Goal: Transaction & Acquisition: Obtain resource

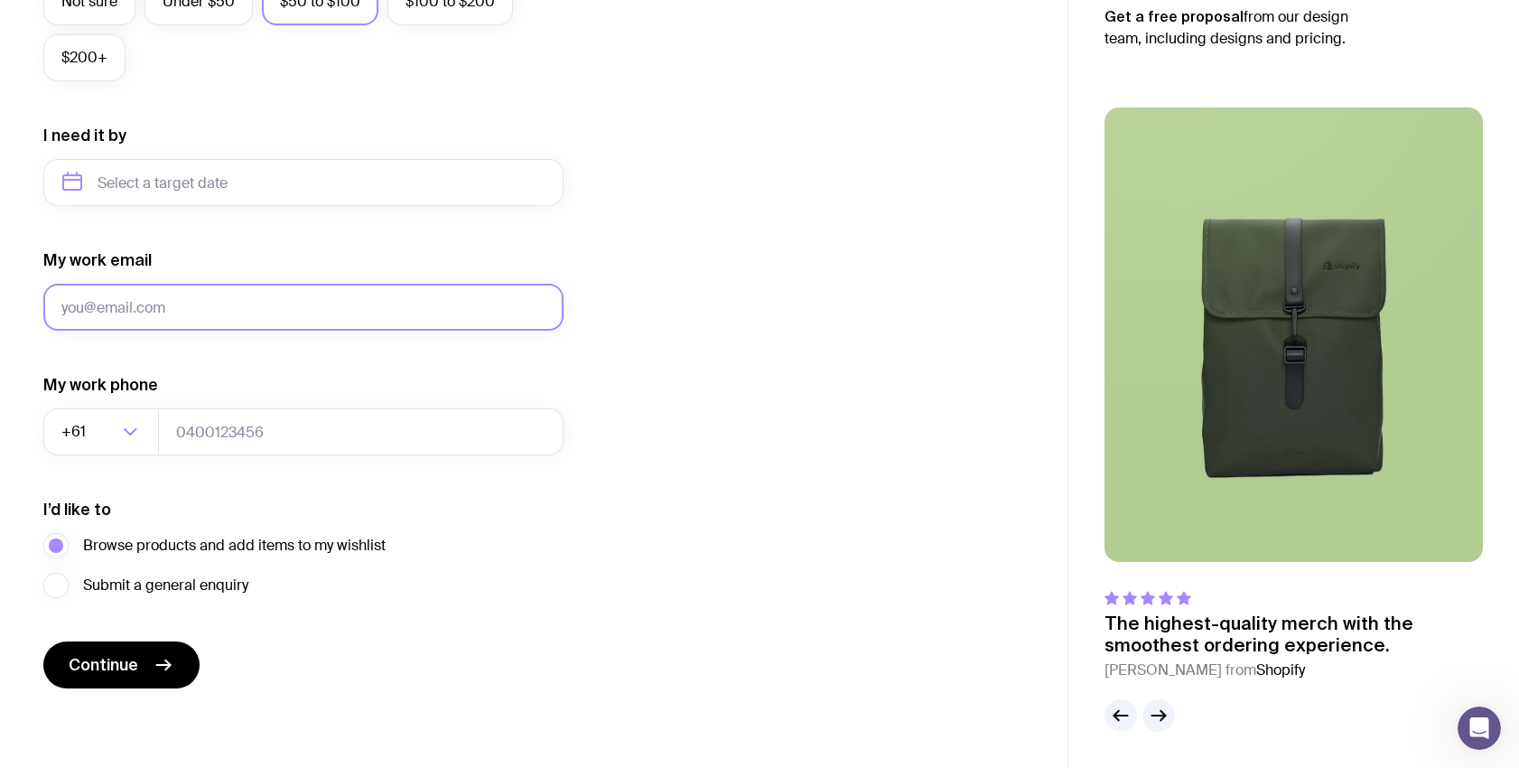
click at [229, 301] on input "My work email" at bounding box center [303, 307] width 520 height 47
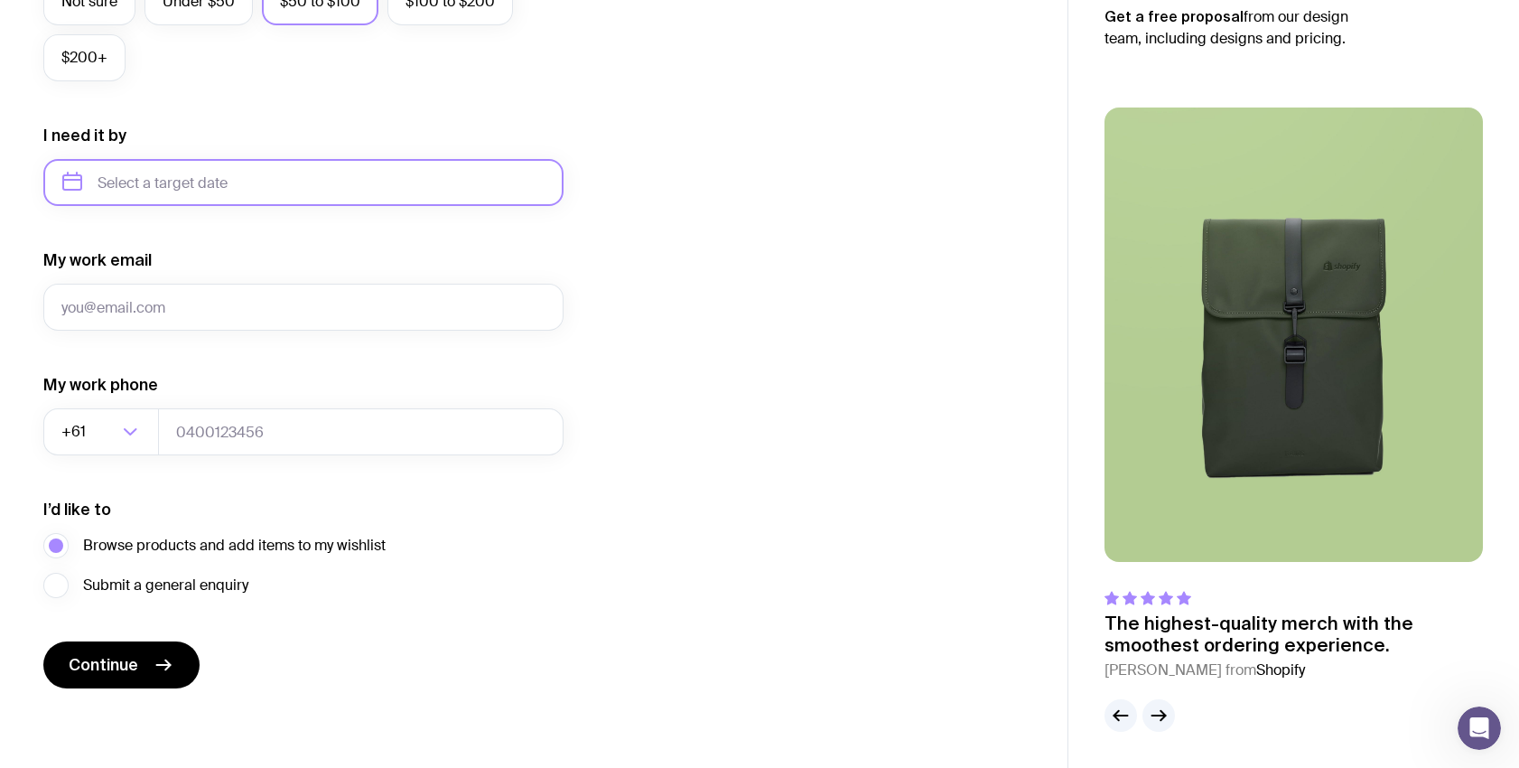
click at [261, 184] on input "text" at bounding box center [303, 182] width 520 height 47
click at [796, 186] on div "I want swag for Customers Team members An event Approximately how many people d…" at bounding box center [533, 98] width 981 height 1179
click at [400, 191] on input "text" at bounding box center [303, 182] width 520 height 47
click at [246, 247] on icon "button" at bounding box center [245, 244] width 5 height 12
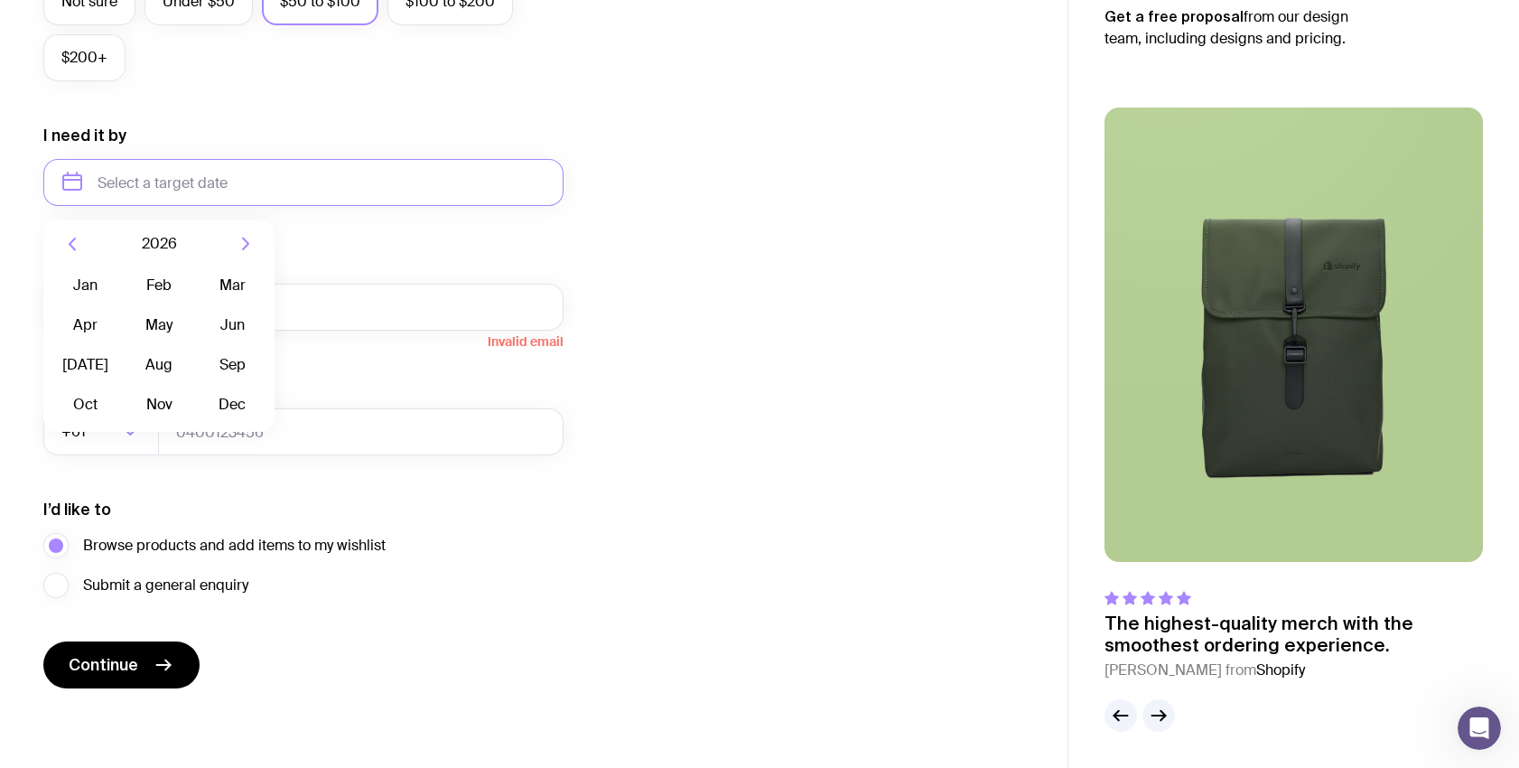
click at [76, 253] on icon "button" at bounding box center [72, 244] width 22 height 22
click at [147, 408] on button "Nov" at bounding box center [159, 404] width 66 height 36
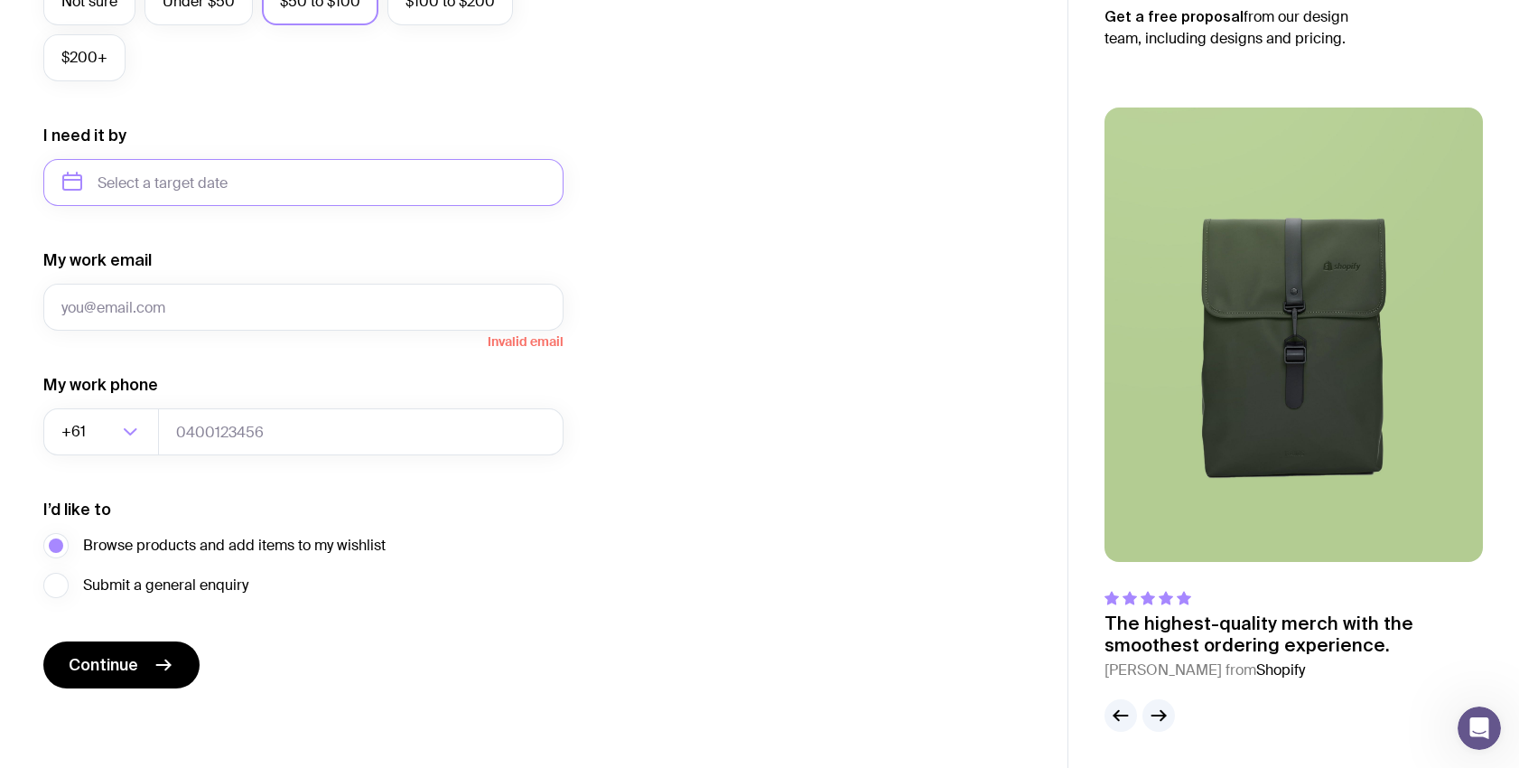
type input "[DATE]"
click at [167, 303] on input "My work email" at bounding box center [303, 307] width 520 height 47
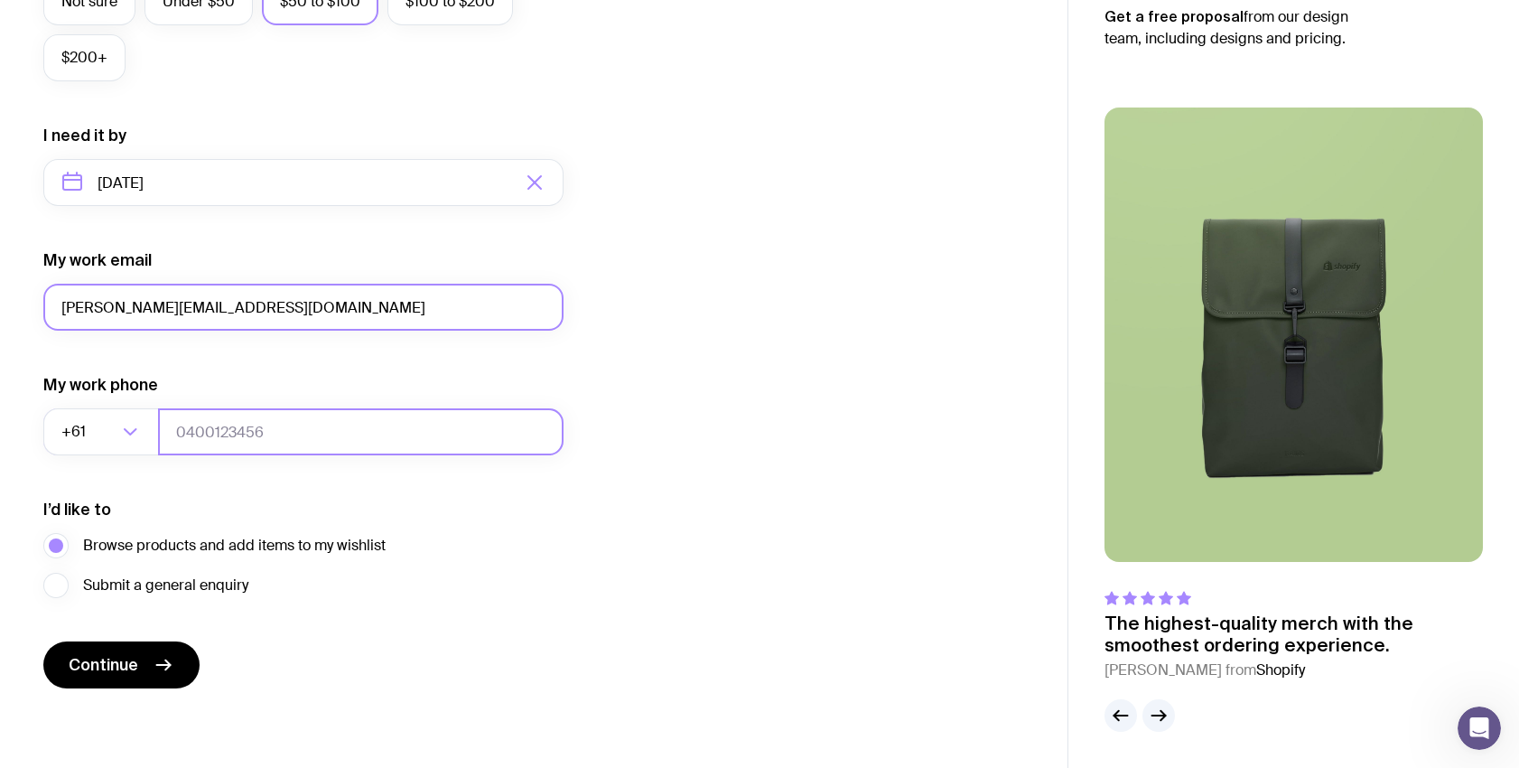
type input "[PERSON_NAME][EMAIL_ADDRESS][DOMAIN_NAME]"
click at [191, 430] on input "tel" at bounding box center [360, 431] width 405 height 47
click at [176, 512] on div "I’d like to Browse products and add items to my wishlist Submit a general enqui…" at bounding box center [303, 547] width 520 height 99
click at [148, 582] on span "Submit a general enquiry" at bounding box center [165, 585] width 165 height 22
click at [0, 0] on input "Submit a general enquiry" at bounding box center [0, 0] width 0 height 0
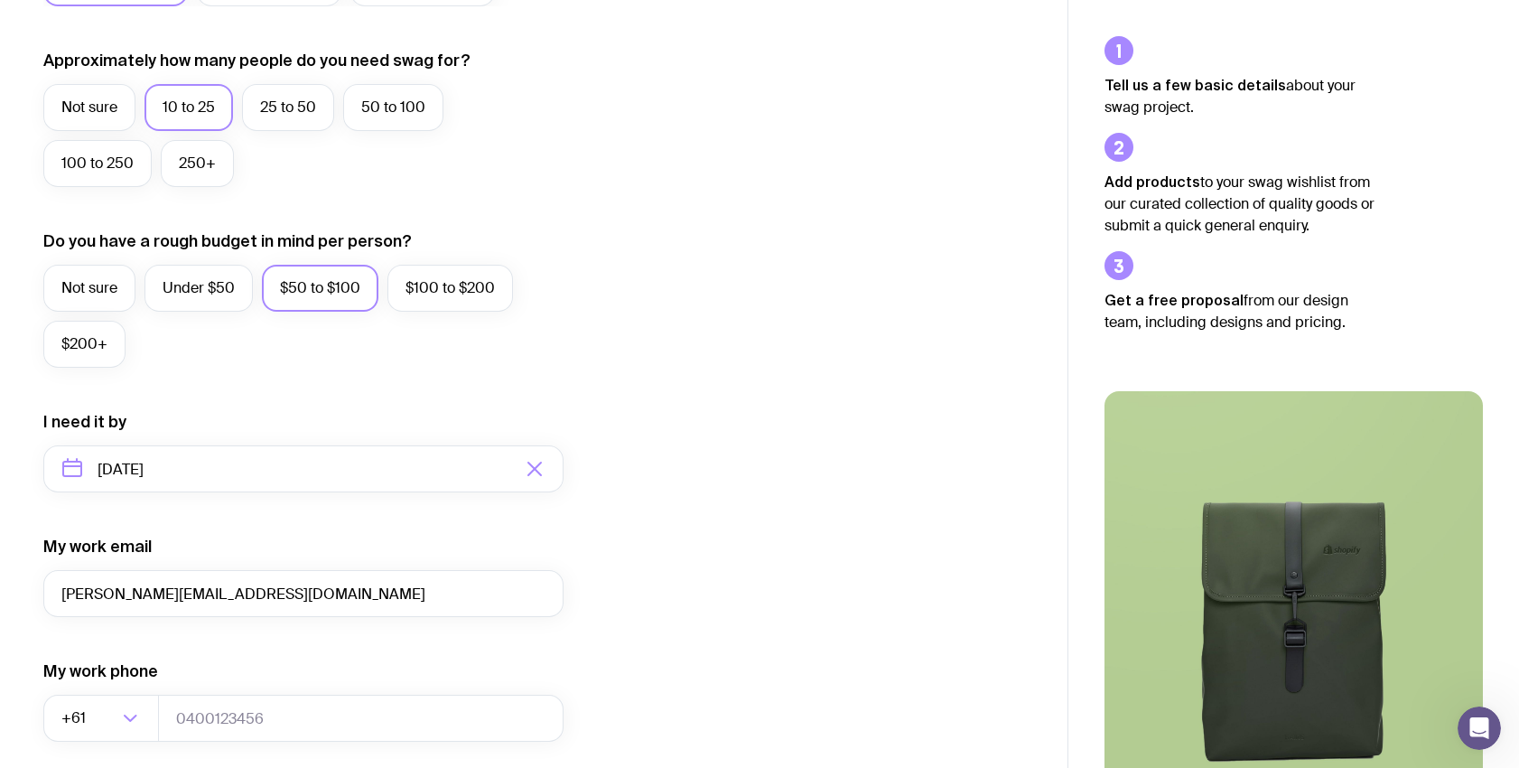
scroll to position [432, 0]
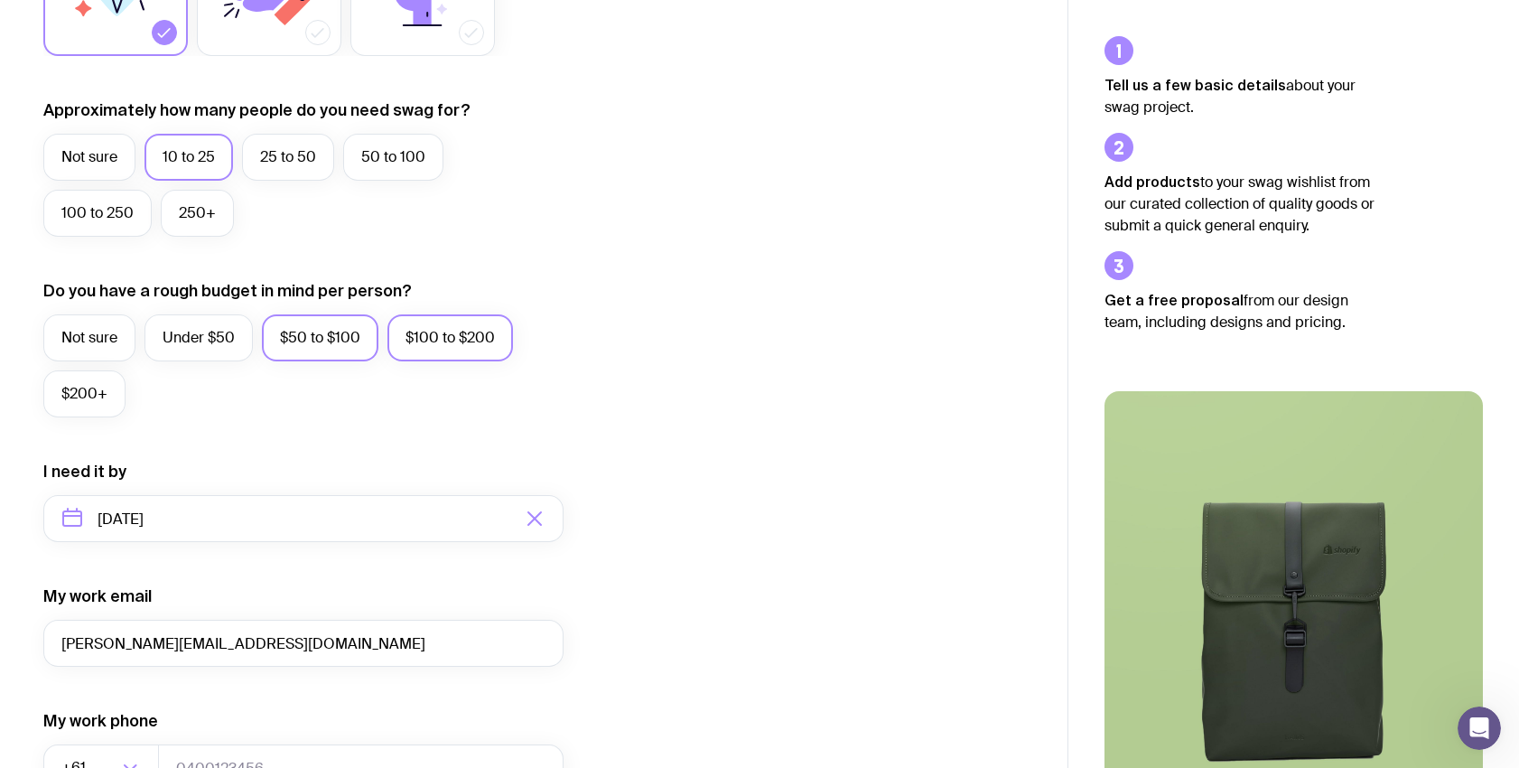
click at [451, 355] on label "$100 to $200" at bounding box center [450, 337] width 126 height 47
click at [0, 0] on input "$100 to $200" at bounding box center [0, 0] width 0 height 0
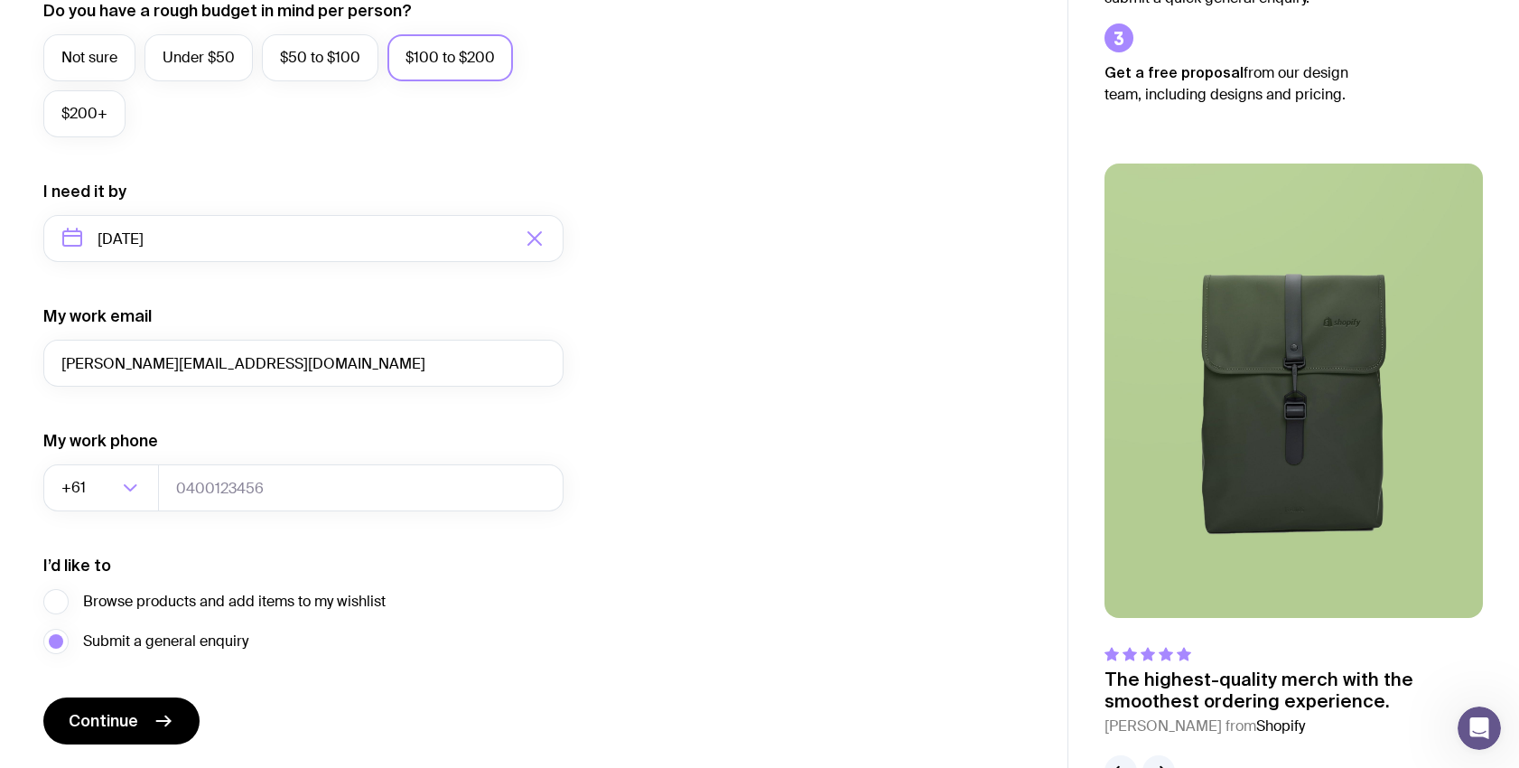
scroll to position [768, 0]
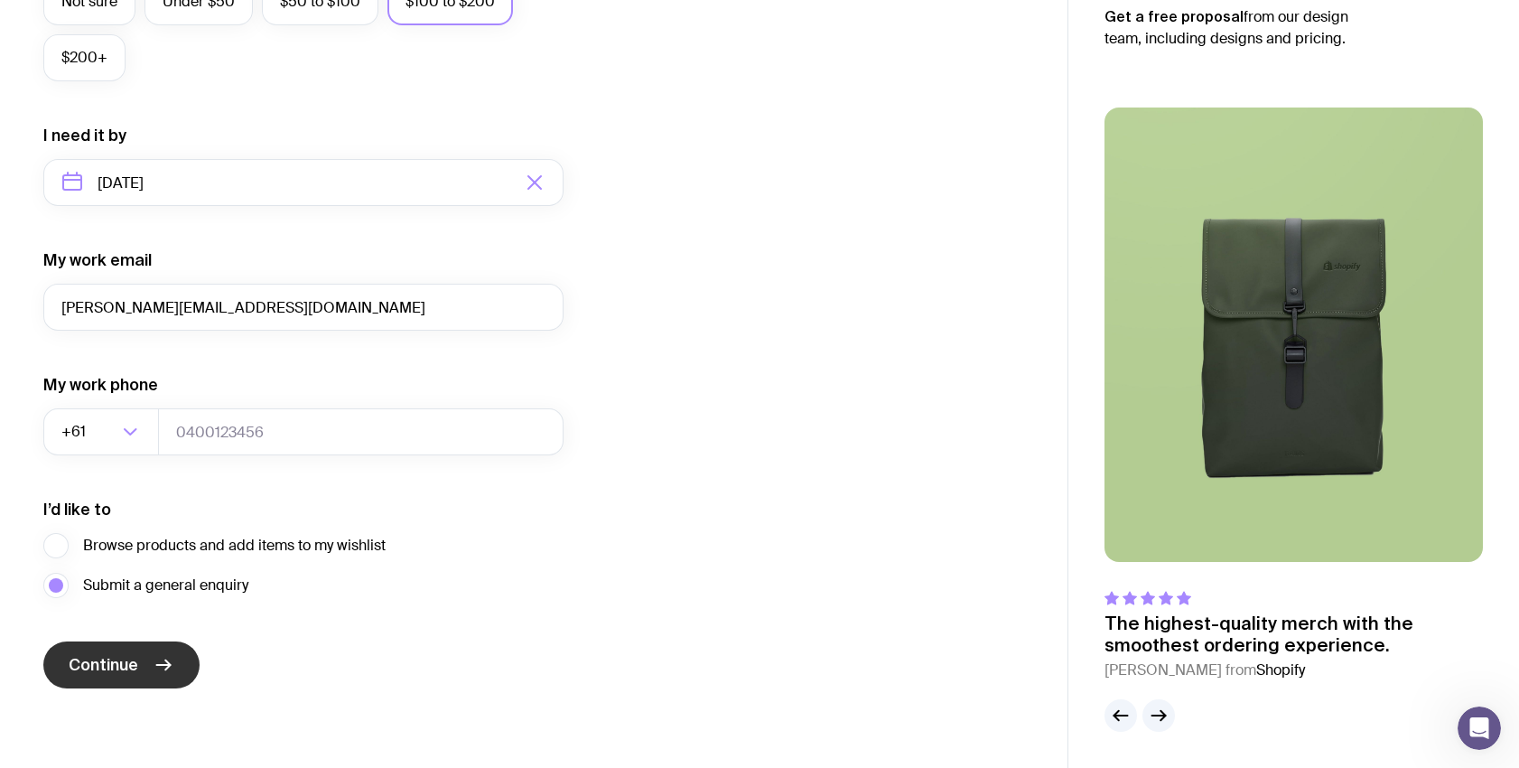
click at [138, 677] on button "Continue" at bounding box center [121, 664] width 156 height 47
click at [305, 443] on input "tel" at bounding box center [360, 431] width 405 height 47
type input "0412597807"
click at [160, 645] on button "Continue" at bounding box center [121, 664] width 156 height 47
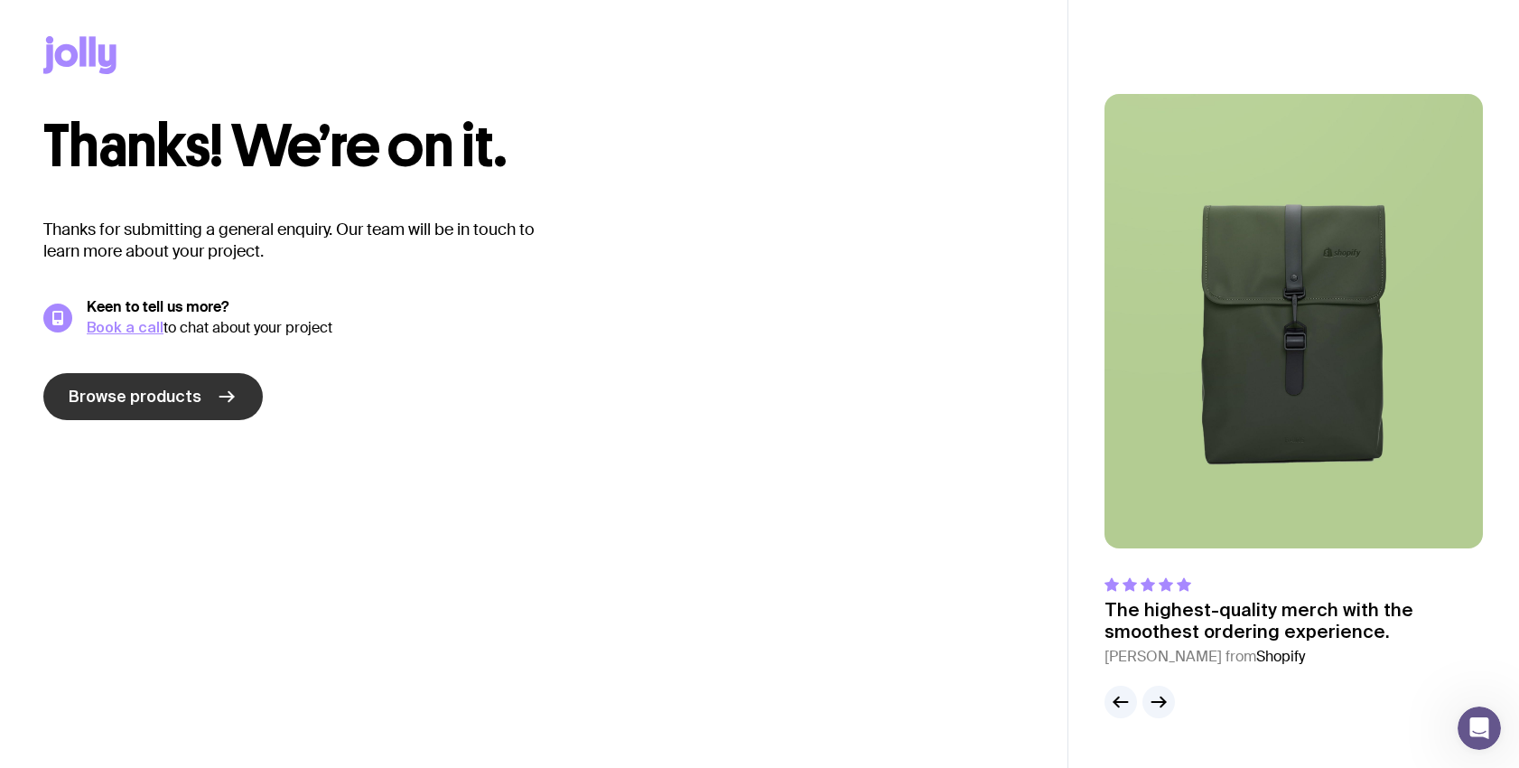
click at [203, 399] on link "Browse products" at bounding box center [152, 396] width 219 height 47
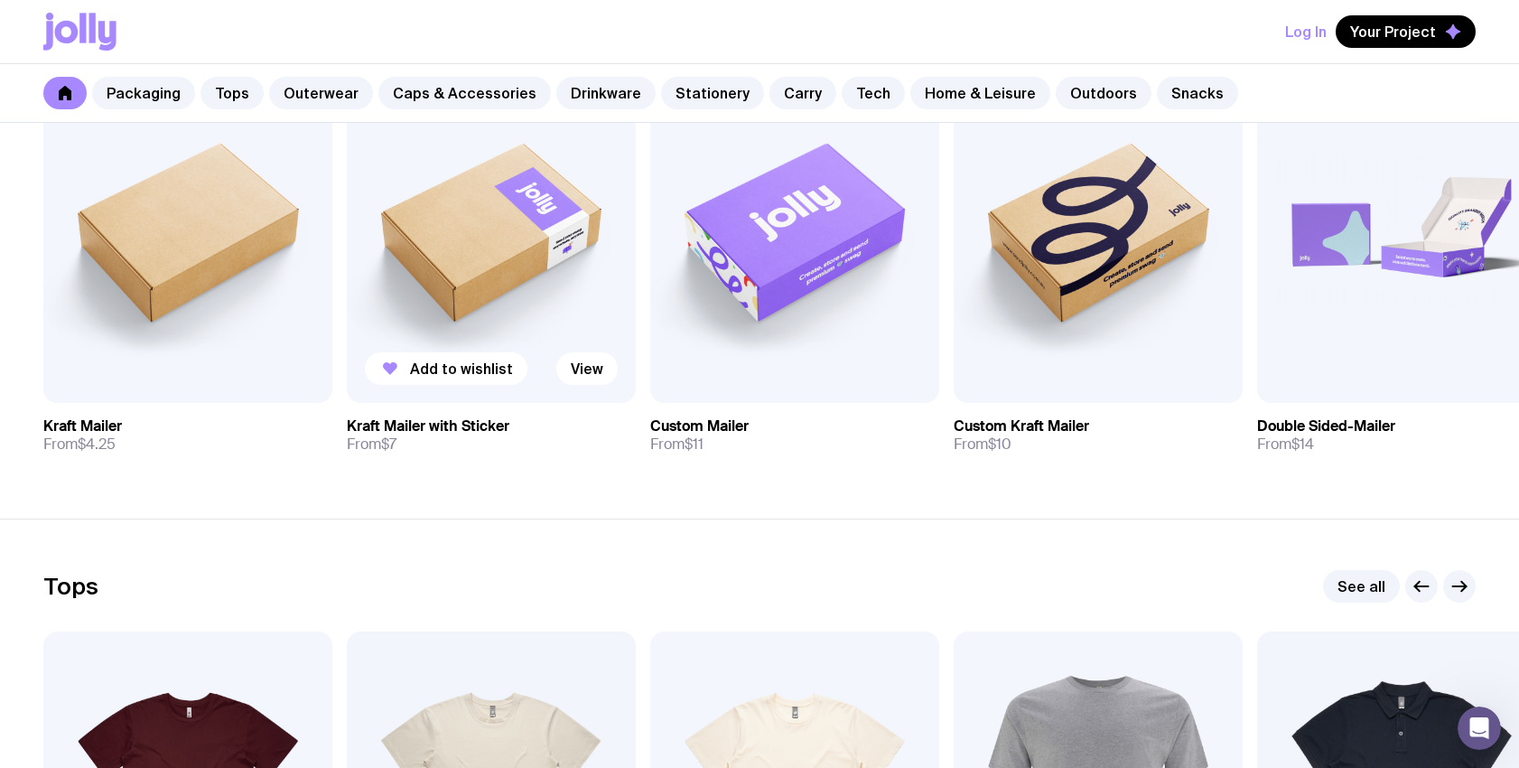
scroll to position [466, 0]
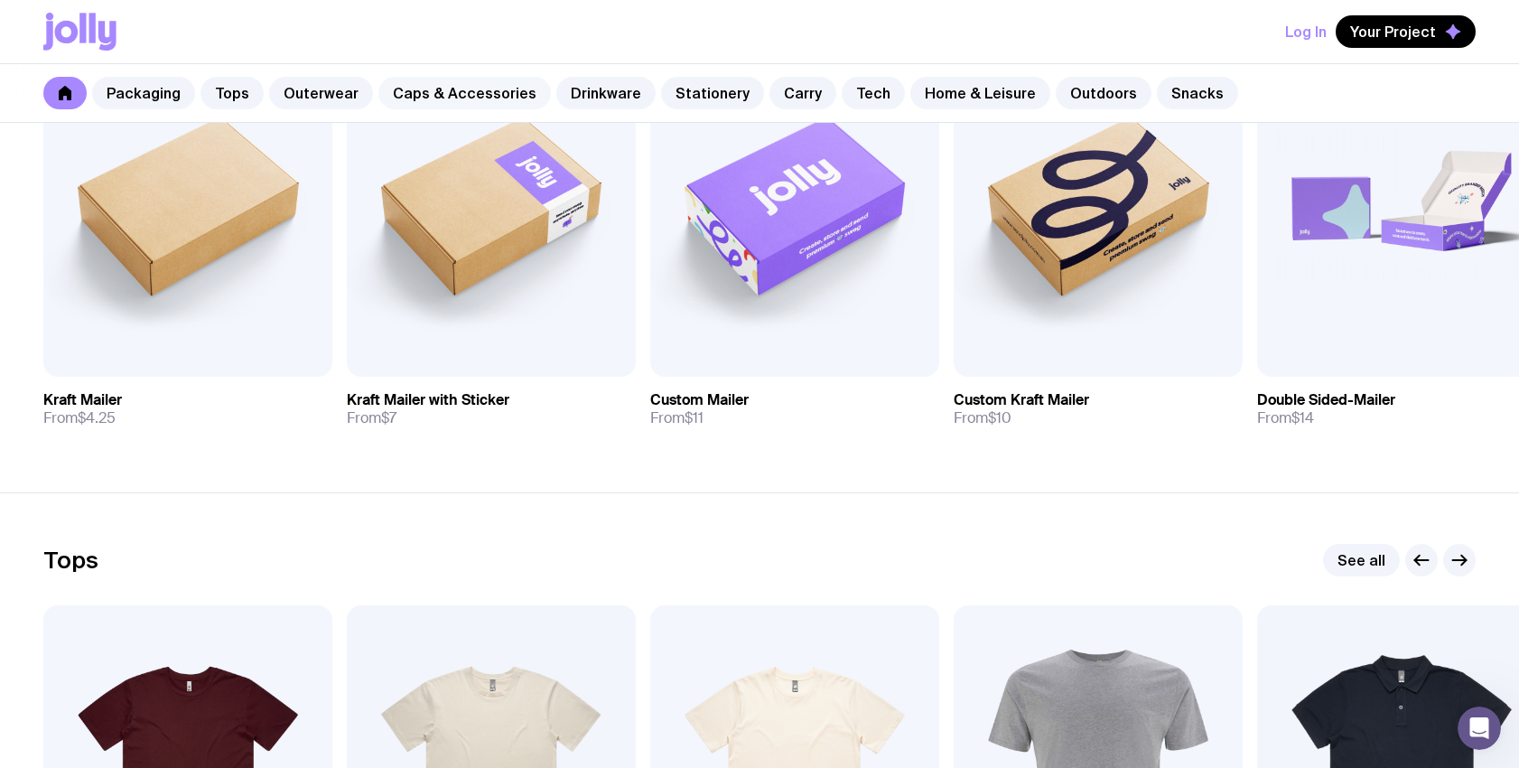
click at [431, 83] on link "Caps & Accessories" at bounding box center [464, 93] width 172 height 33
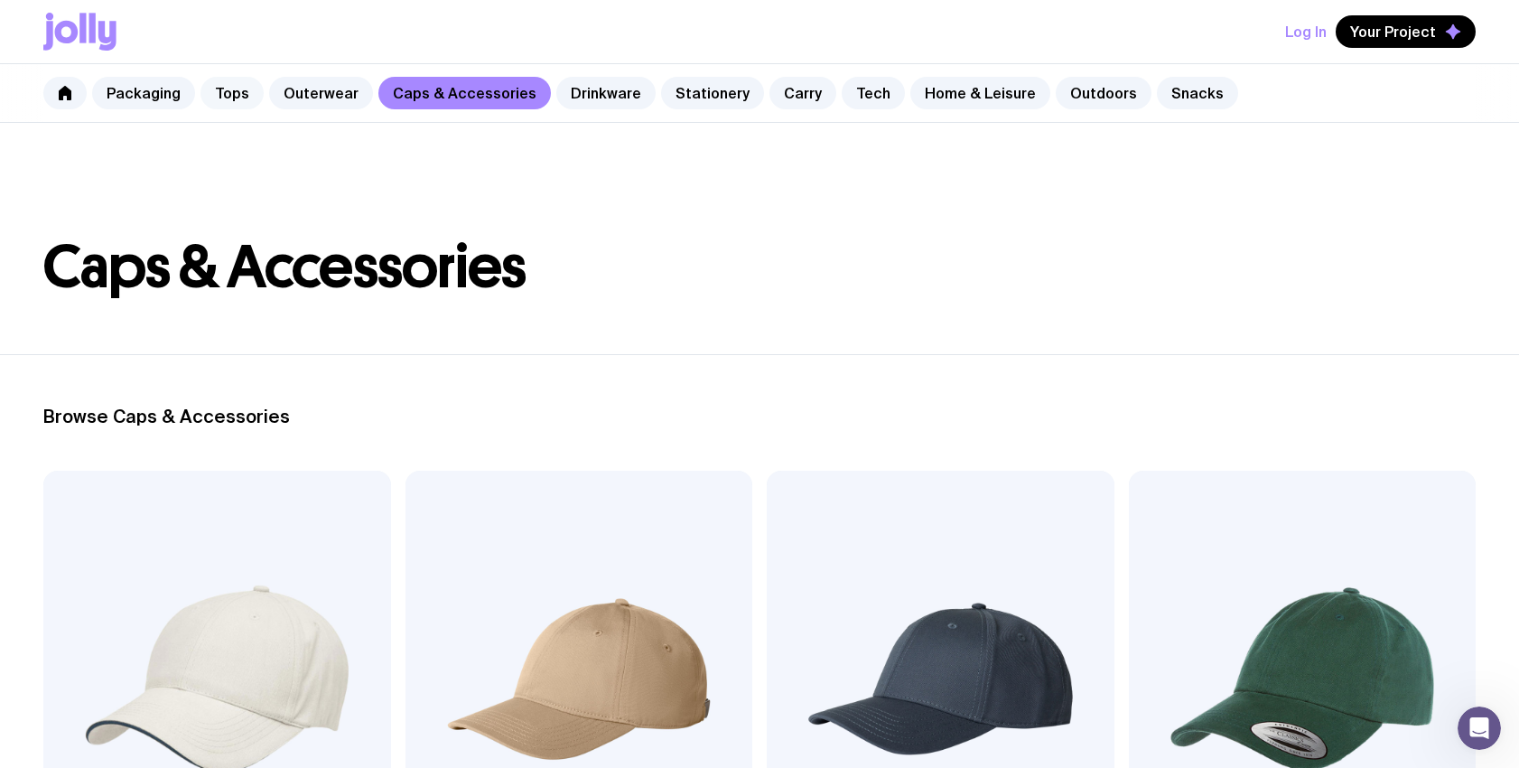
click at [233, 88] on link "Tops" at bounding box center [231, 93] width 63 height 33
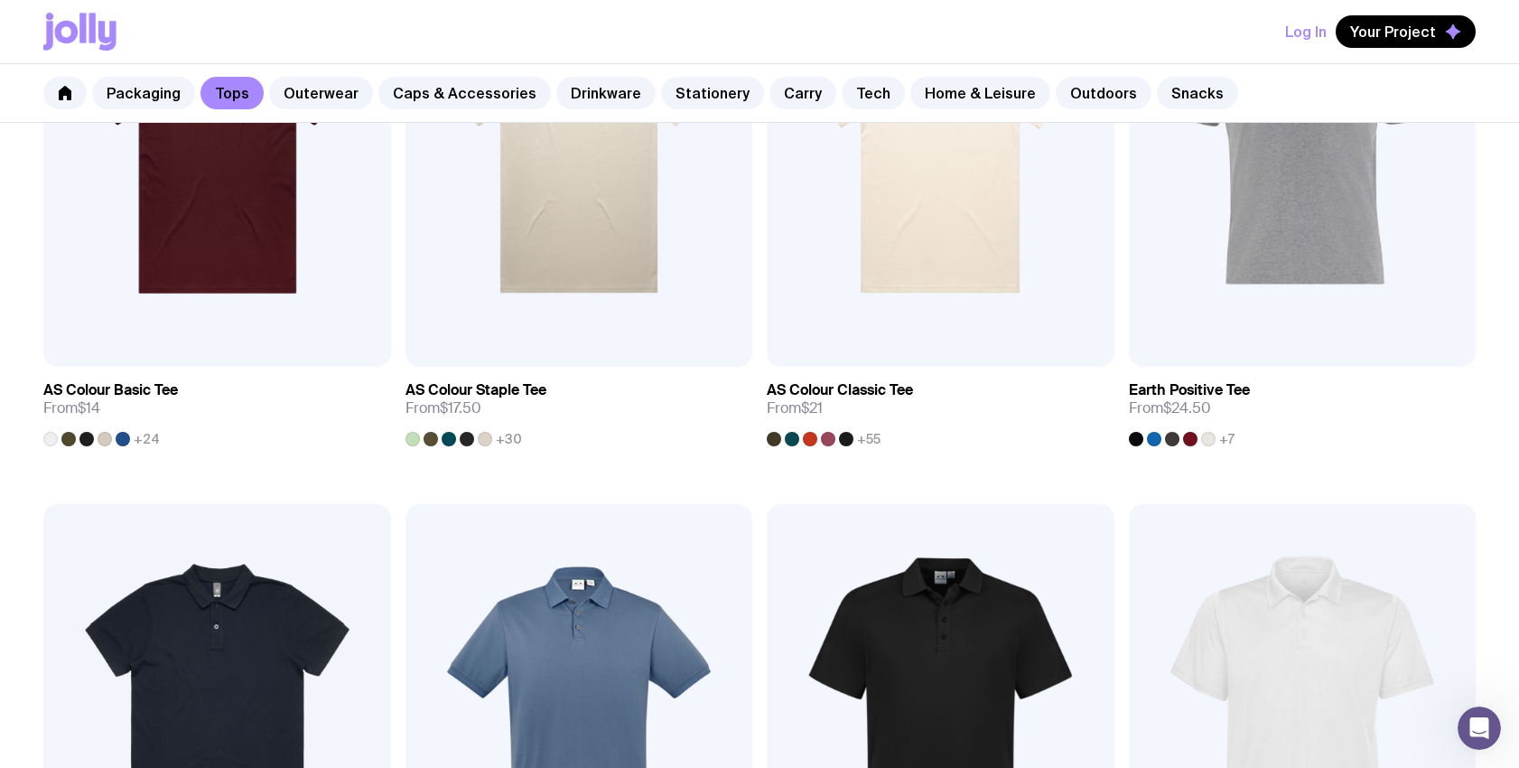
scroll to position [483, 0]
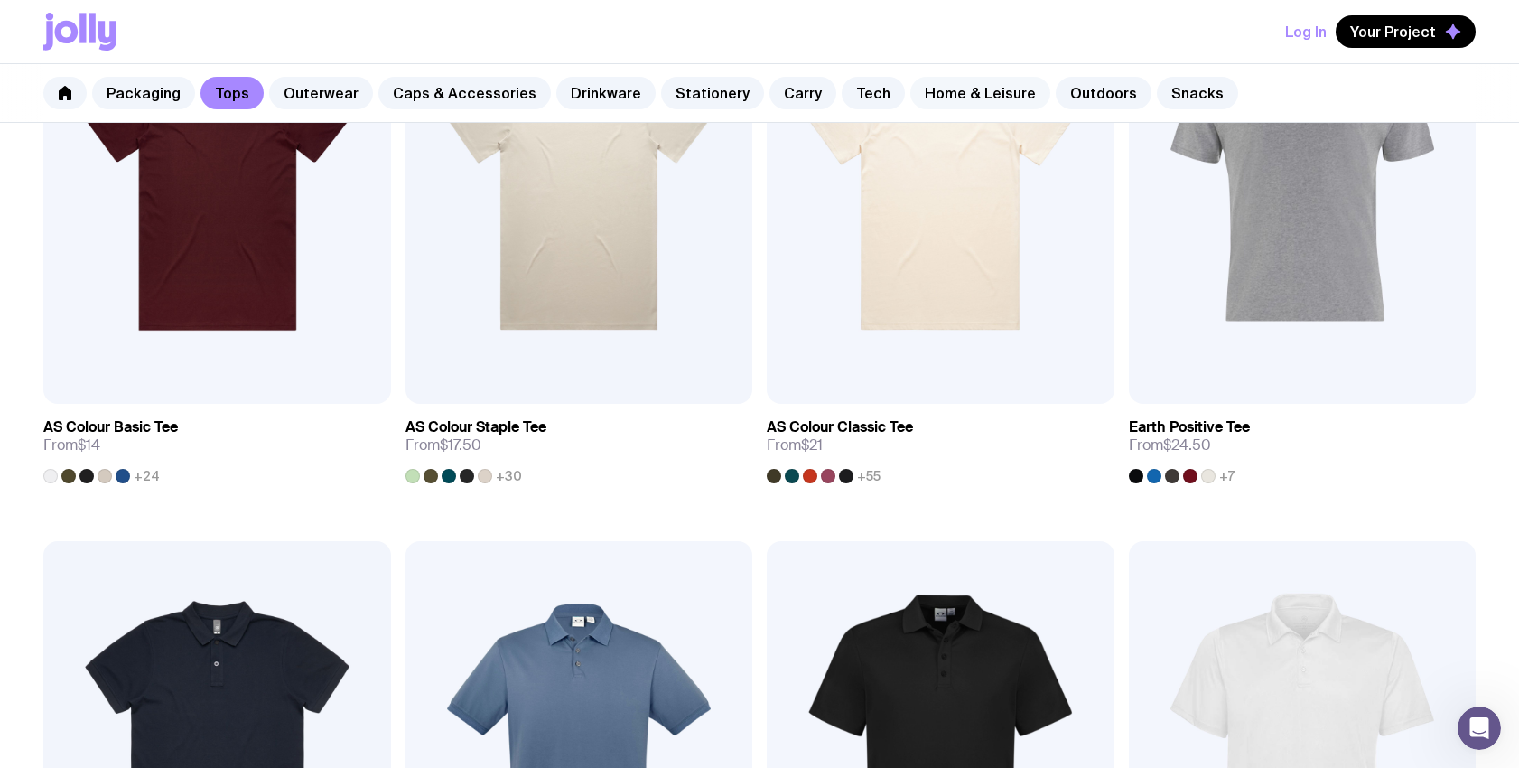
click at [977, 100] on link "Home & Leisure" at bounding box center [980, 93] width 140 height 33
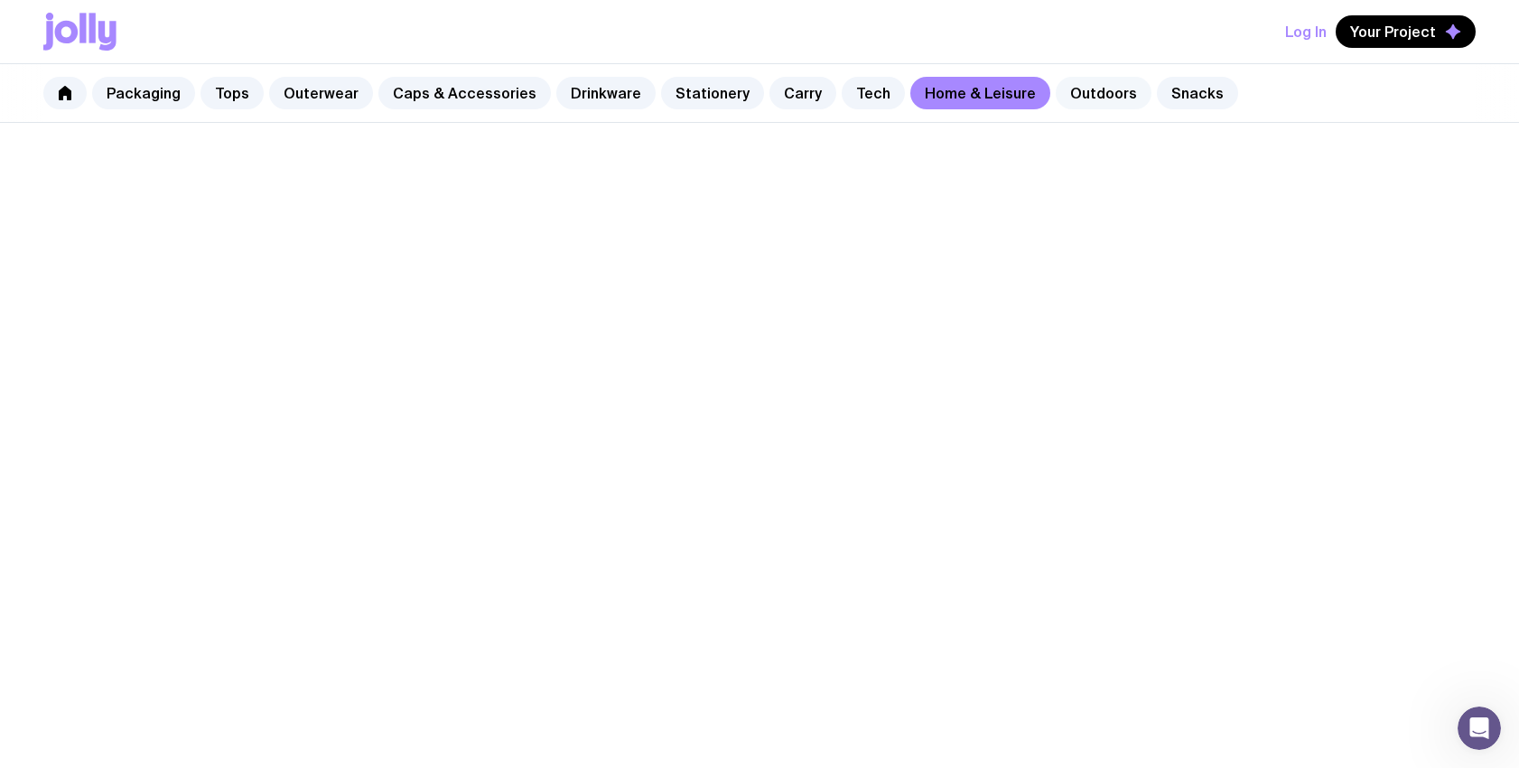
click at [1085, 99] on link "Outdoors" at bounding box center [1104, 93] width 96 height 33
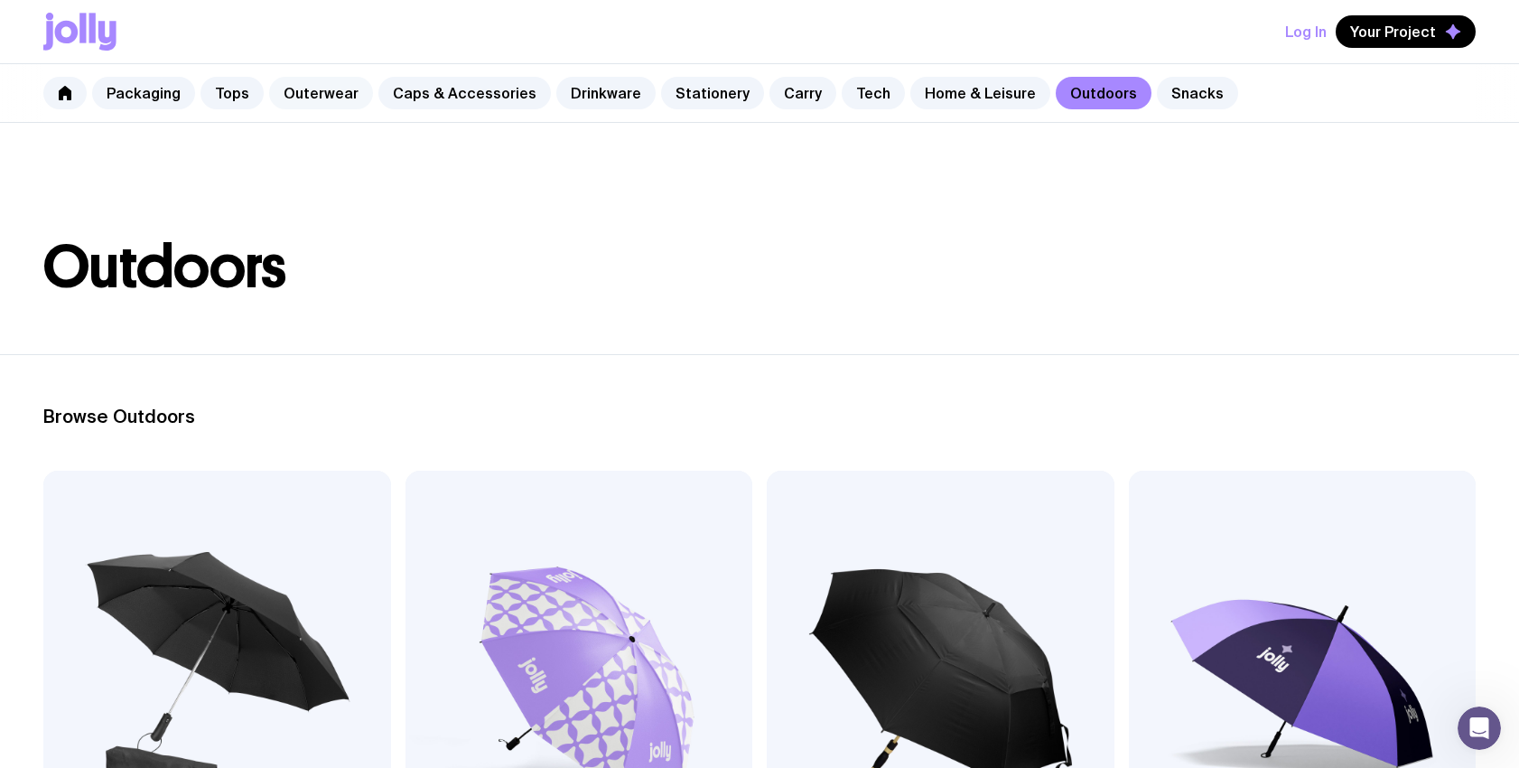
click at [348, 88] on link "Outerwear" at bounding box center [321, 93] width 104 height 33
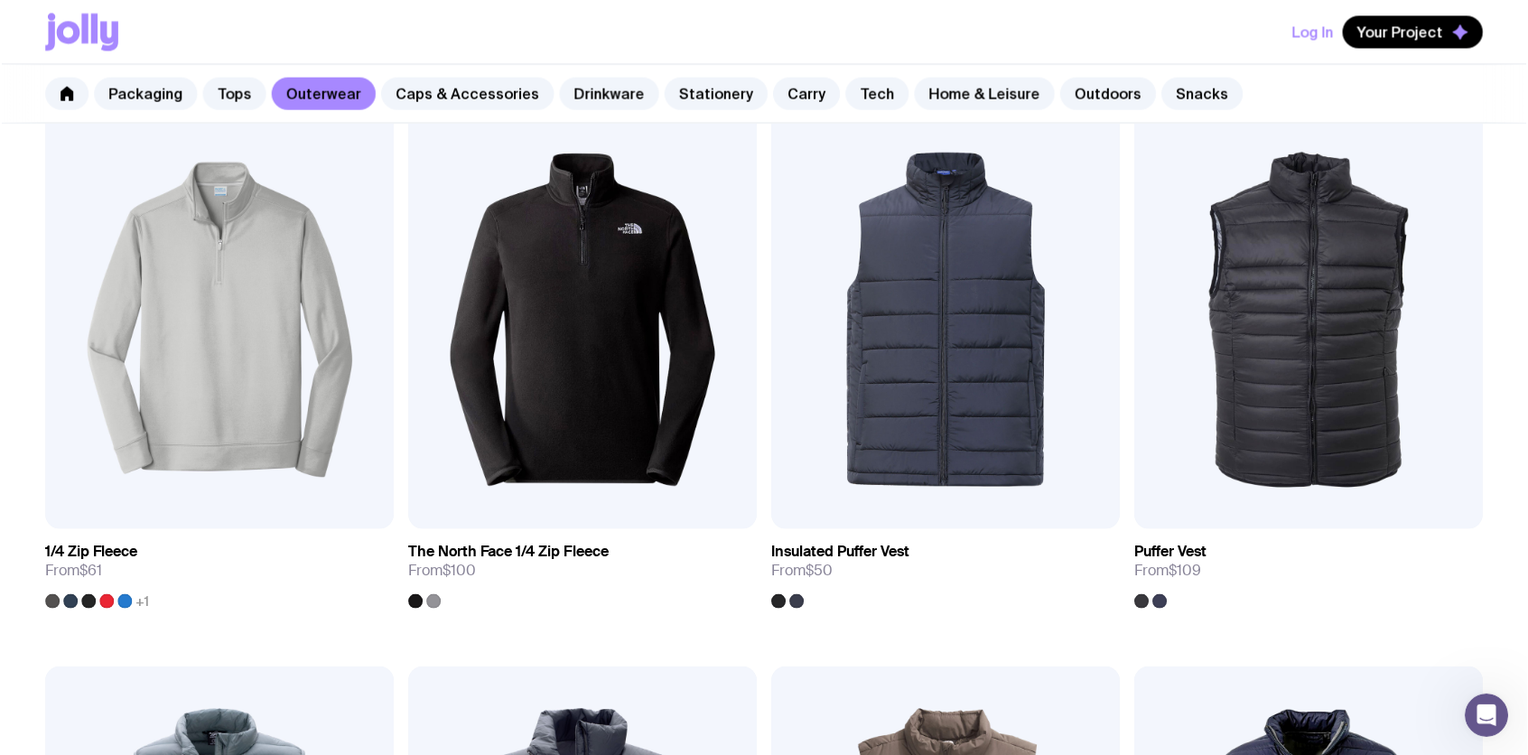
scroll to position [916, 0]
